Goal: Transaction & Acquisition: Purchase product/service

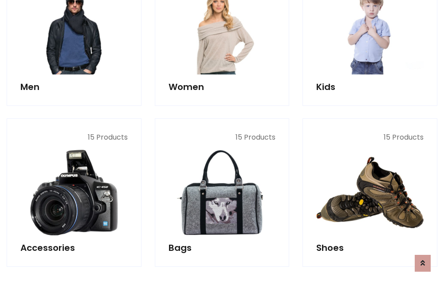
scroll to position [297, 0]
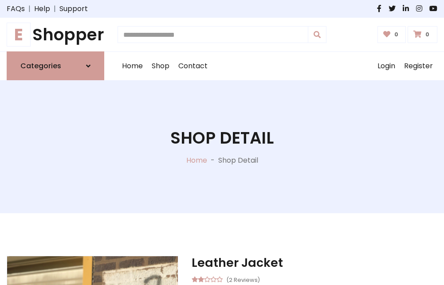
click at [55, 35] on h1 "E Shopper" at bounding box center [56, 35] width 98 height 20
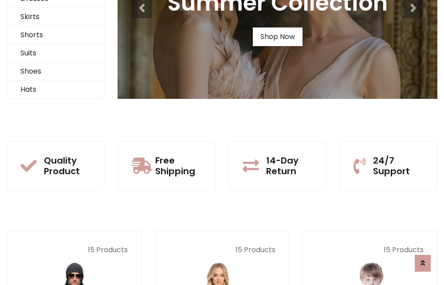
scroll to position [86, 0]
